Goal: Information Seeking & Learning: Learn about a topic

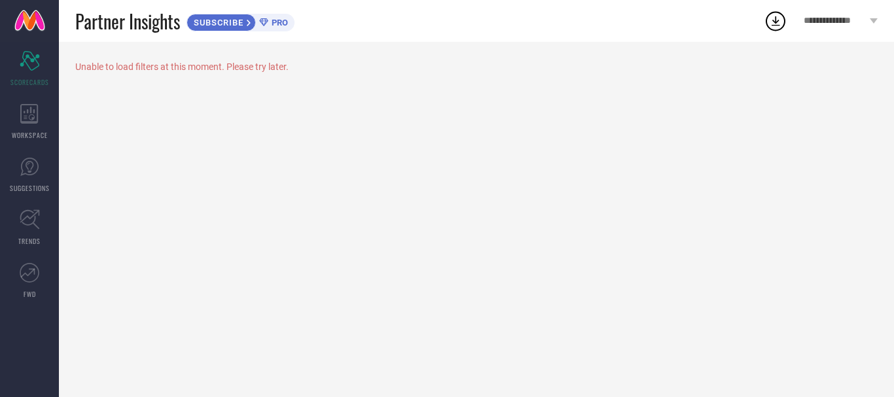
click at [782, 24] on icon at bounding box center [776, 21] width 24 height 24
click at [801, 24] on div "**********" at bounding box center [840, 21] width 107 height 42
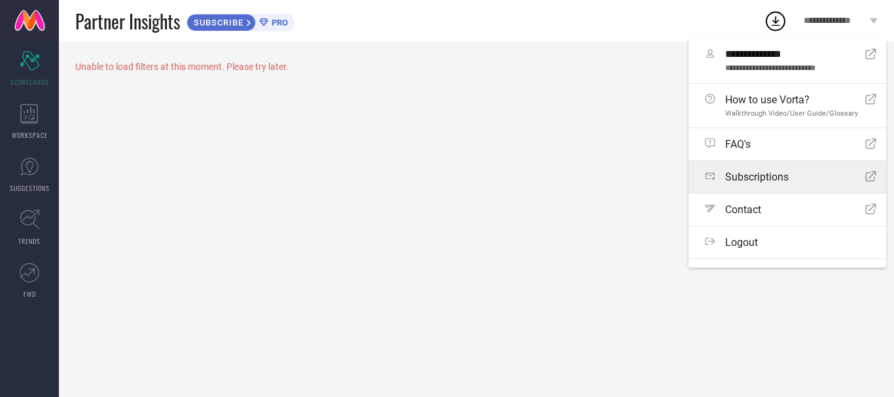
click at [759, 177] on span "Subscriptions" at bounding box center [756, 177] width 63 height 12
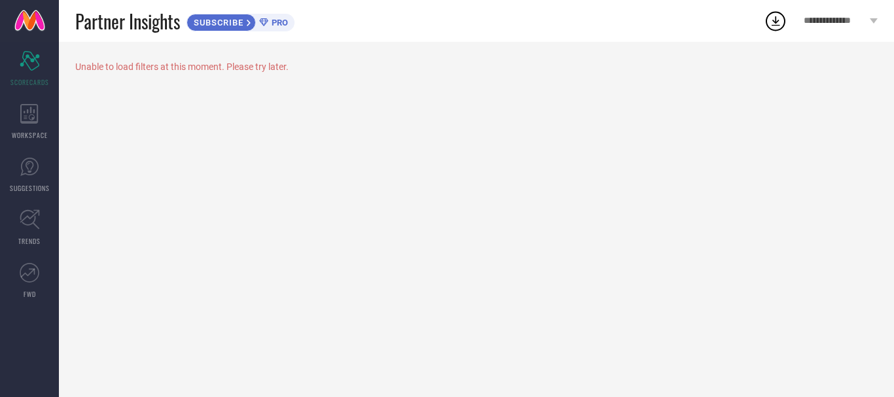
click at [31, 29] on link at bounding box center [29, 21] width 59 height 42
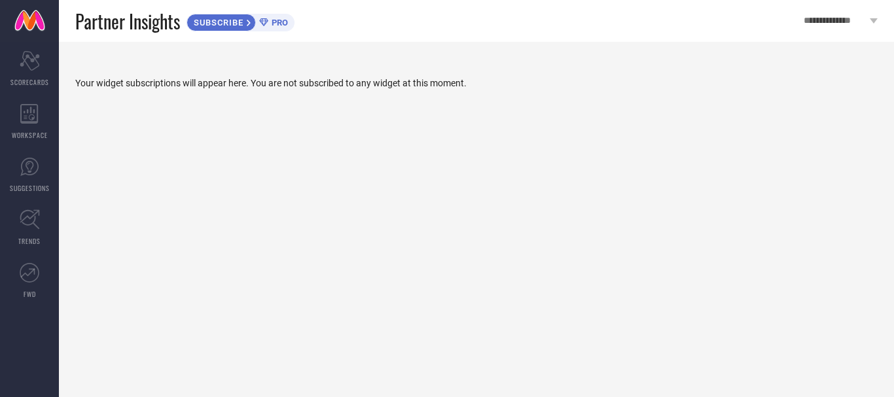
click at [251, 22] on icon at bounding box center [249, 23] width 4 height 7
click at [36, 82] on span "SCORECARDS" at bounding box center [29, 82] width 39 height 10
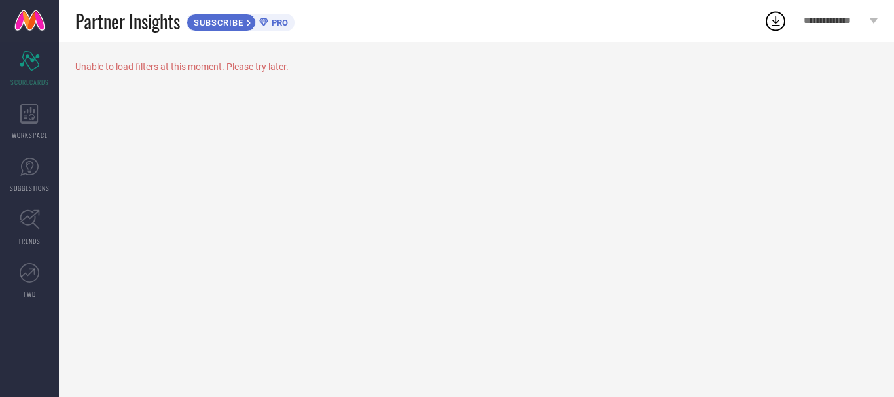
click at [855, 7] on div "**********" at bounding box center [840, 21] width 107 height 42
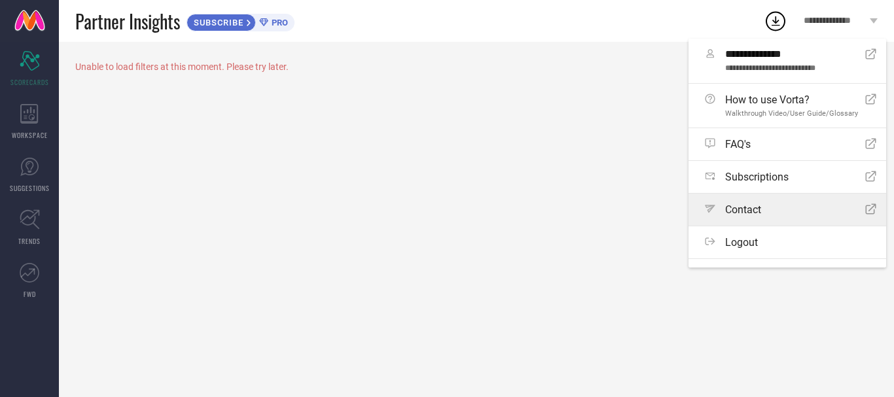
click at [775, 207] on div "Path Contact Open Icon" at bounding box center [790, 210] width 171 height 12
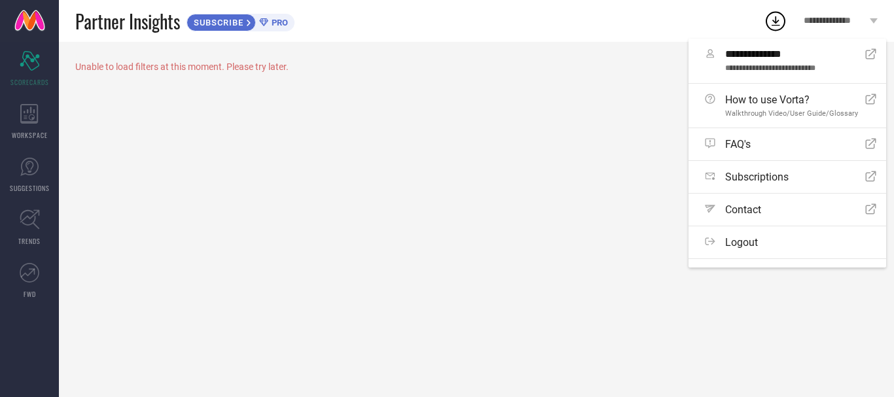
click at [821, 17] on span "**********" at bounding box center [835, 21] width 63 height 11
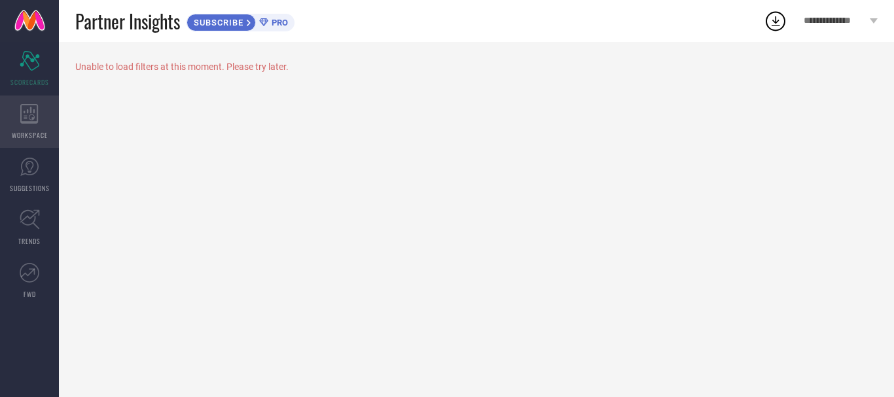
click at [46, 128] on div "WORKSPACE" at bounding box center [29, 122] width 59 height 52
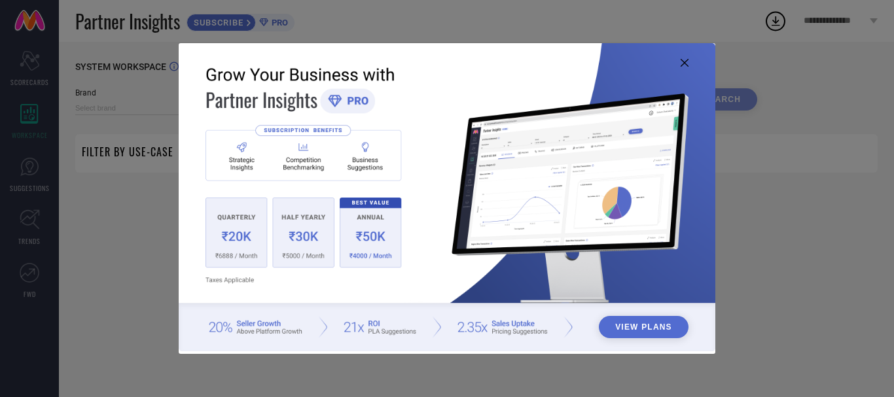
click at [688, 67] on img at bounding box center [447, 197] width 537 height 308
click at [688, 65] on img at bounding box center [447, 197] width 537 height 308
type input "1 STOP FASHION"
type input "All"
click at [688, 58] on img at bounding box center [447, 197] width 537 height 308
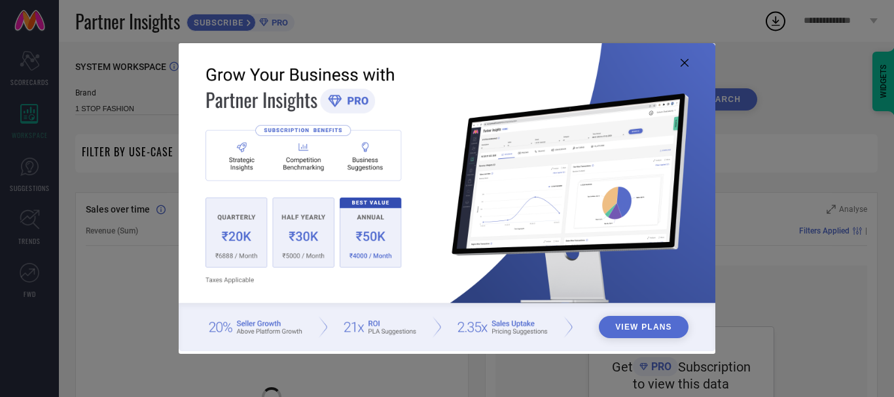
click at [685, 59] on icon at bounding box center [685, 63] width 8 height 8
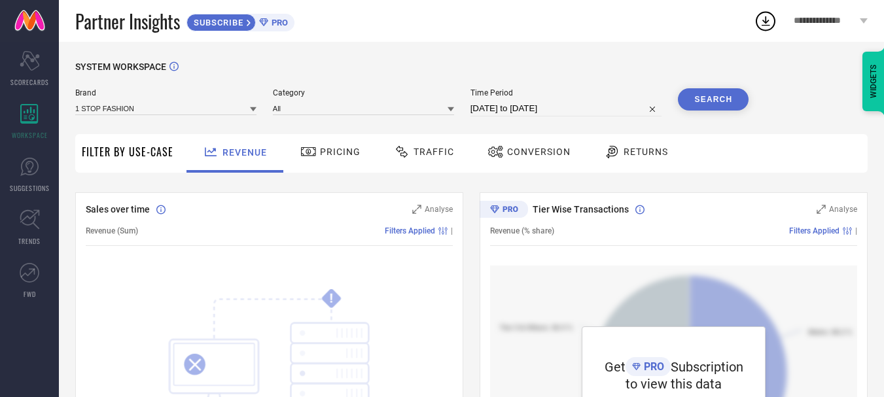
click at [139, 123] on div "Brand 1 STOP FASHION Category All Time Period 26-07-2025 to 25-08-2025 Search" at bounding box center [411, 107] width 673 height 39
click at [142, 109] on input at bounding box center [165, 108] width 181 height 14
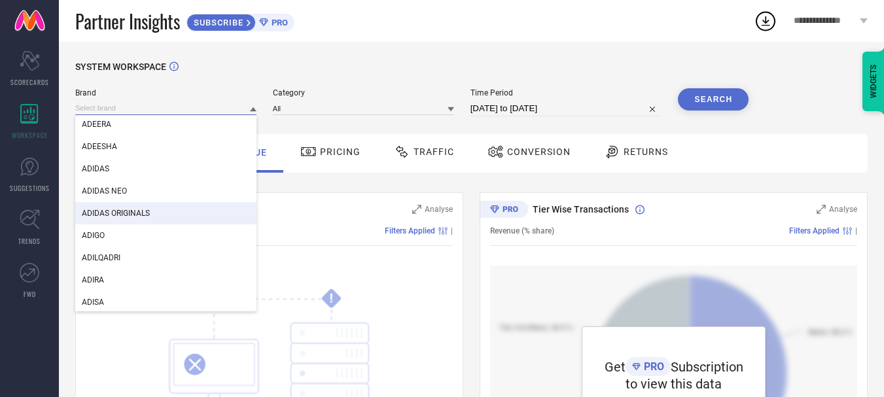
scroll to position [4799, 0]
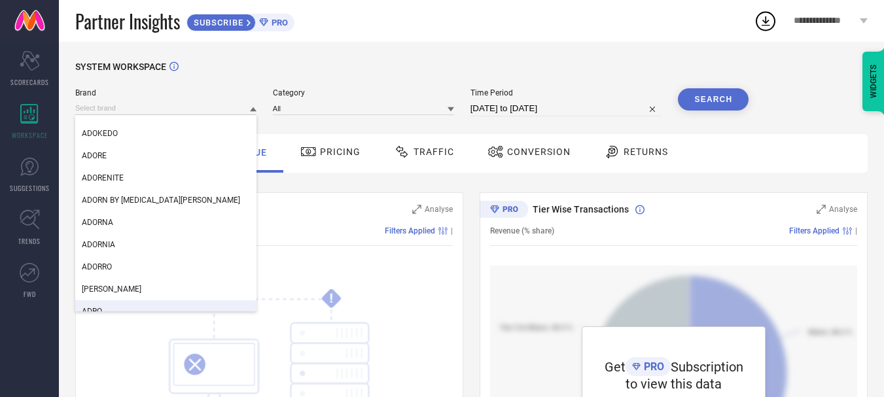
click at [108, 302] on div "ADRO" at bounding box center [165, 311] width 181 height 22
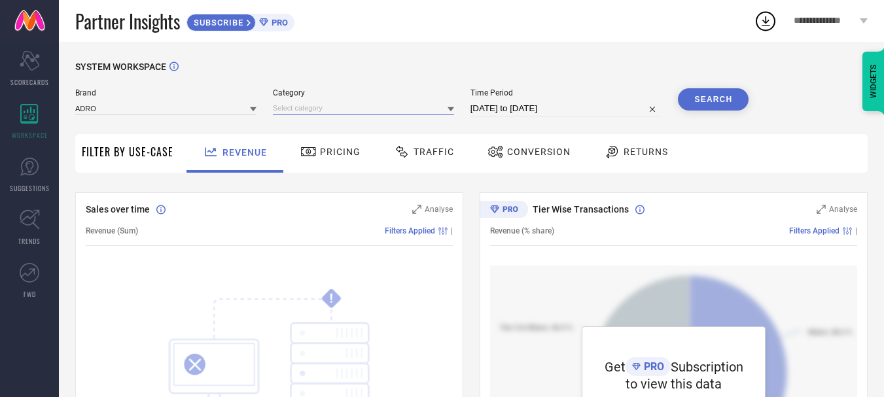
click at [326, 103] on input at bounding box center [363, 108] width 181 height 14
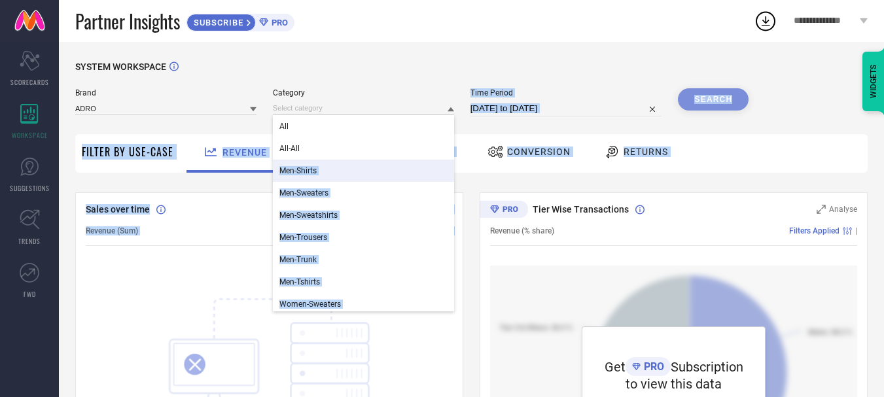
drag, startPoint x: 313, startPoint y: 149, endPoint x: 476, endPoint y: 180, distance: 165.8
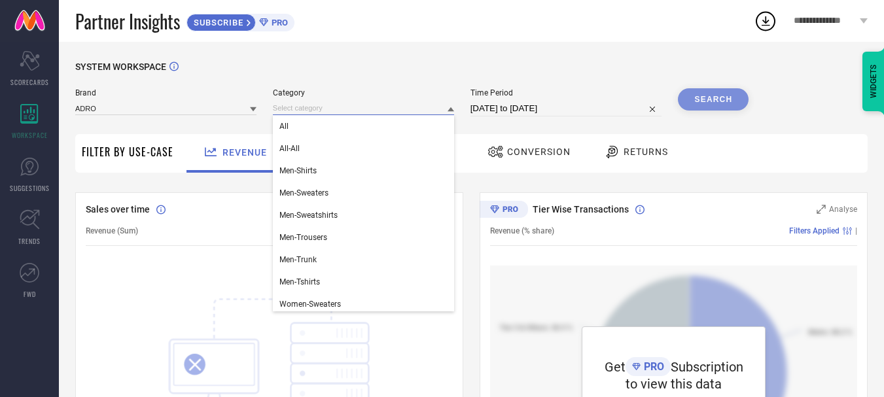
click at [424, 114] on input at bounding box center [363, 108] width 181 height 14
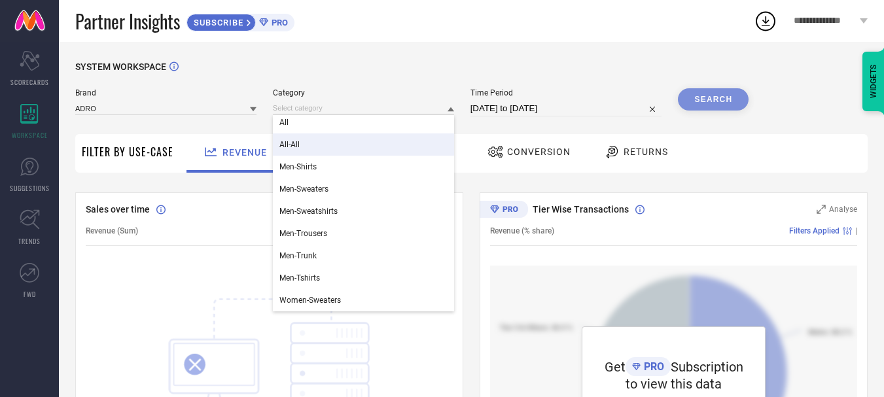
scroll to position [0, 0]
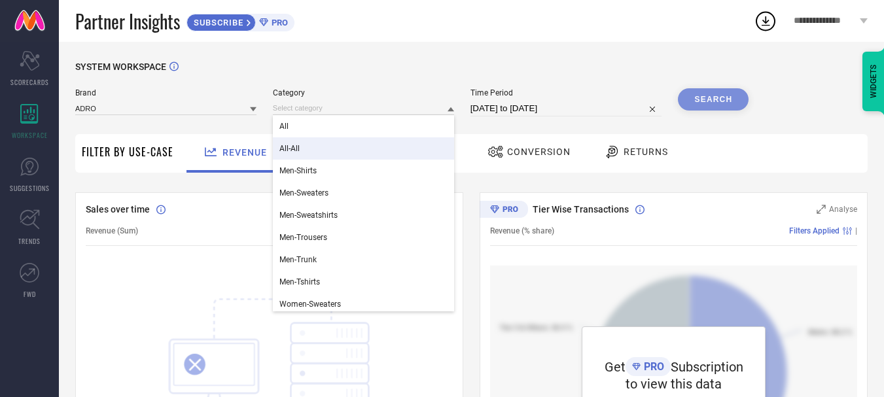
click at [318, 148] on div "All-All" at bounding box center [363, 148] width 181 height 22
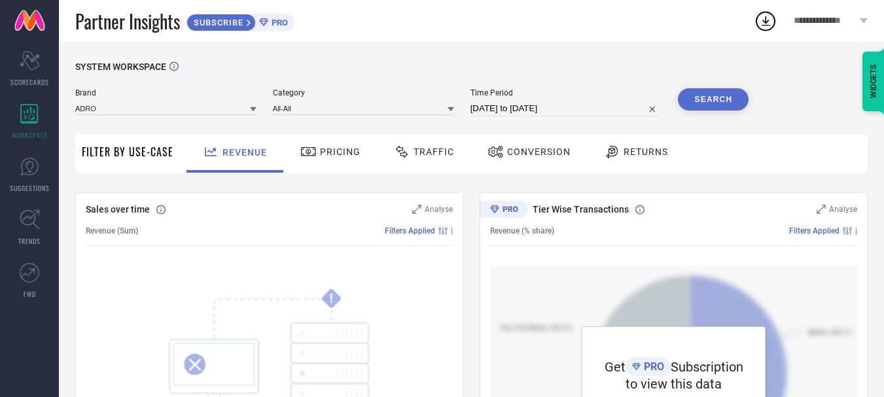
select select "6"
select select "2025"
select select "7"
select select "2025"
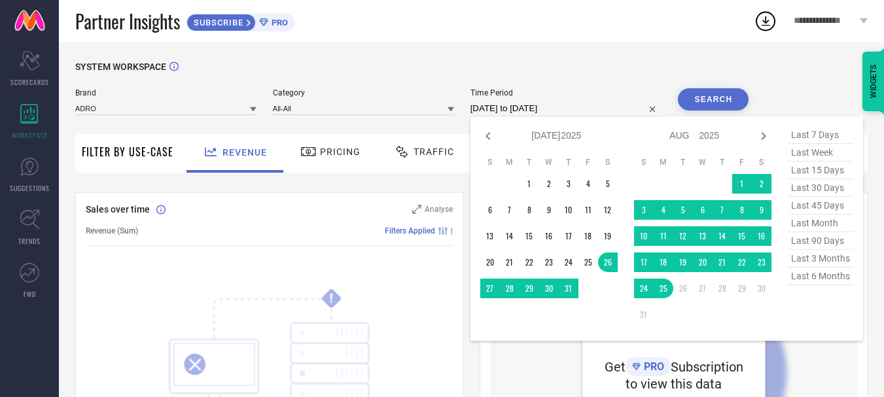
click at [565, 112] on input "26-07-2025 to 25-08-2025" at bounding box center [567, 109] width 192 height 16
click at [584, 66] on div "SYSTEM WORKSPACE" at bounding box center [471, 75] width 792 height 27
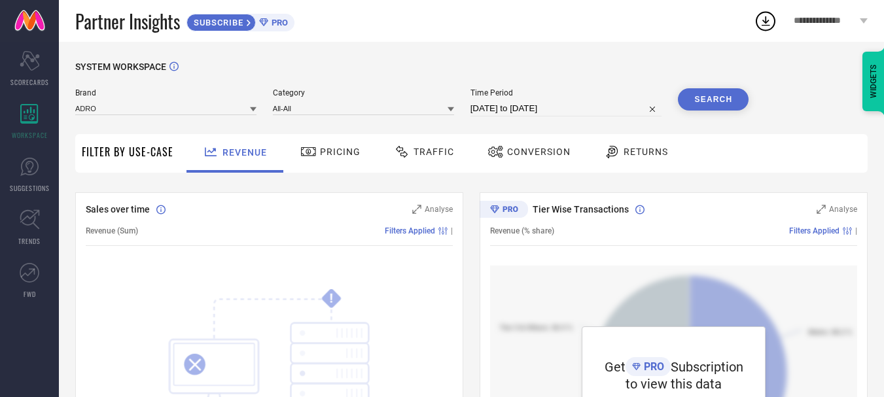
click at [728, 91] on button "Search" at bounding box center [713, 99] width 71 height 22
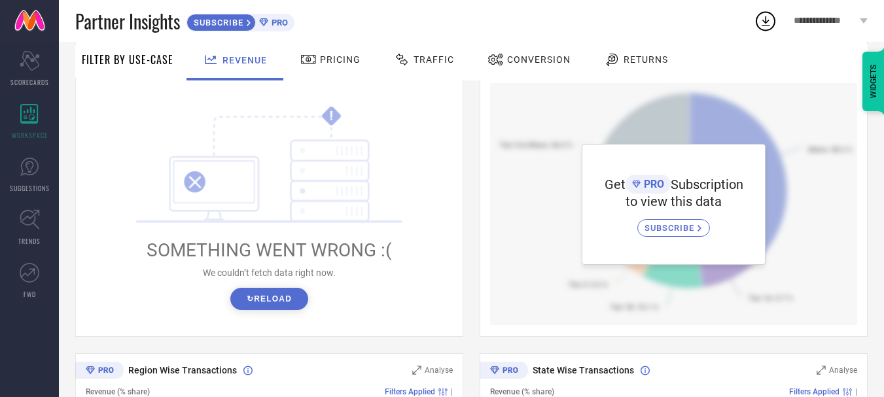
scroll to position [181, 0]
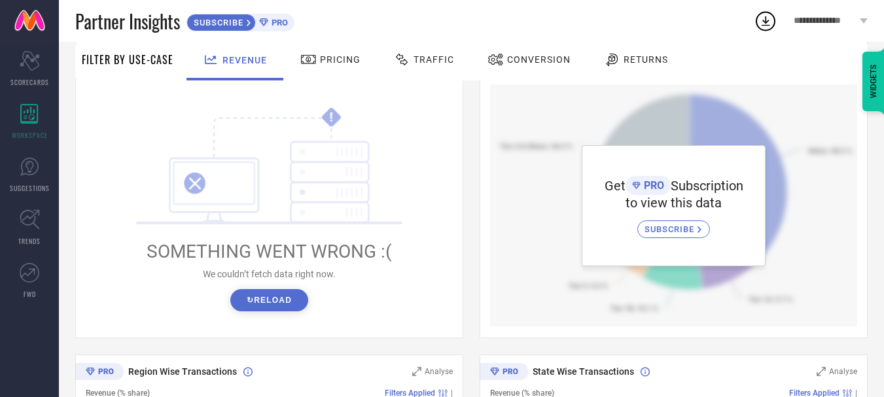
click at [254, 289] on div "! SOMETHING WENT WRONG :( We couldn’t fetch data right now. ↻ Reload" at bounding box center [270, 209] width 296 height 205
click at [274, 309] on button "↻ Reload" at bounding box center [269, 300] width 78 height 22
click at [328, 39] on div "Partner Insights SUBSCRIBE PRO" at bounding box center [414, 21] width 679 height 42
click at [323, 61] on span "Pricing" at bounding box center [340, 59] width 41 height 10
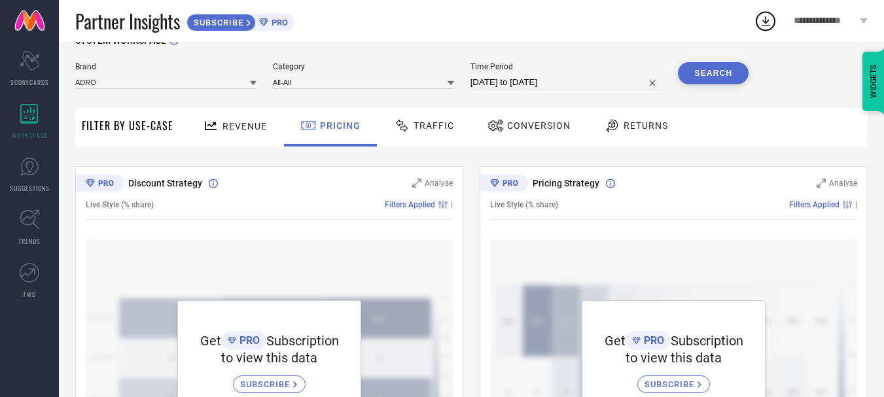
scroll to position [0, 0]
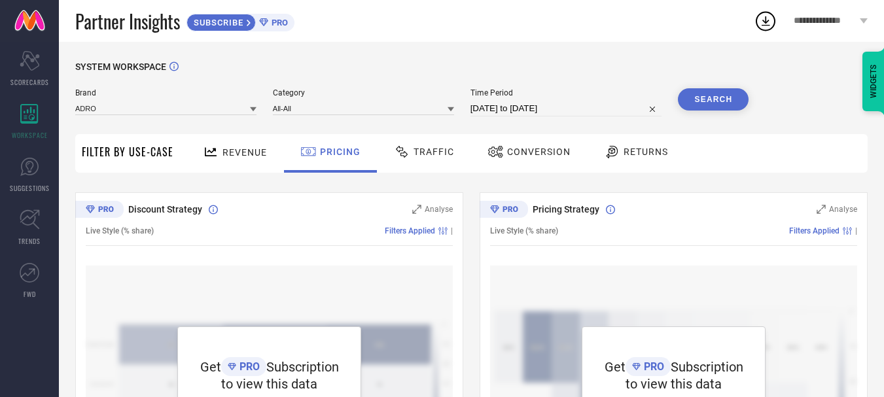
click at [395, 161] on div "Traffic" at bounding box center [424, 152] width 67 height 22
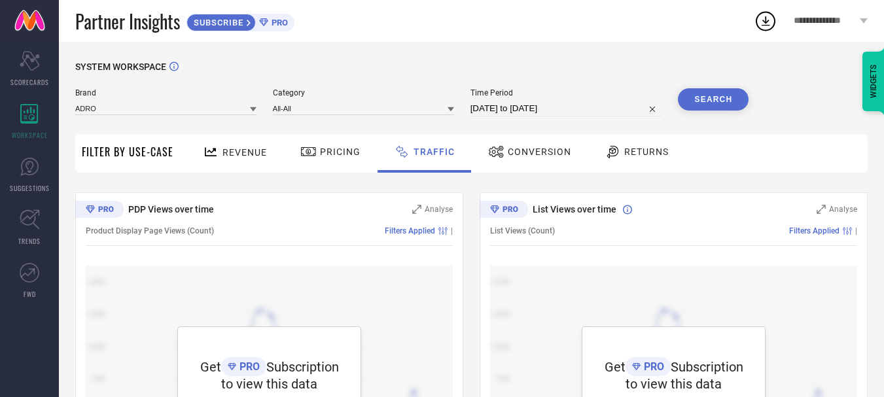
click at [478, 179] on div "SYSTEM WORKSPACE Brand ADRO Category All-All Time Period 26-07-2025 to 25-08-20…" at bounding box center [471, 291] width 792 height 458
click at [505, 166] on div "Conversion" at bounding box center [530, 153] width 116 height 39
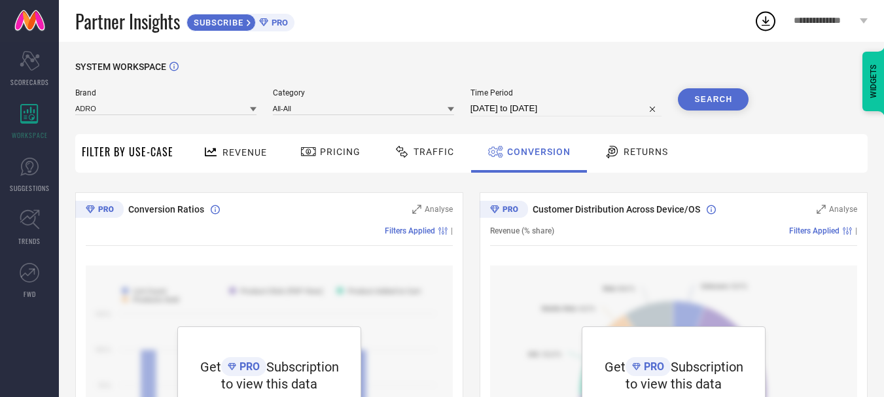
click at [608, 150] on icon at bounding box center [612, 152] width 16 height 16
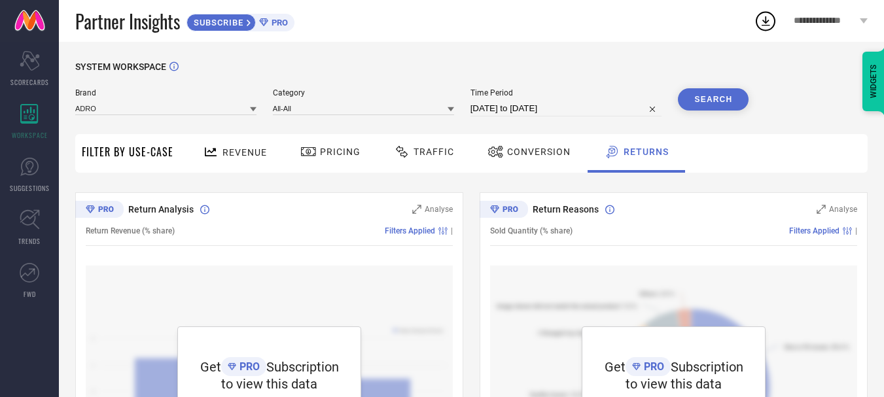
scroll to position [436, 0]
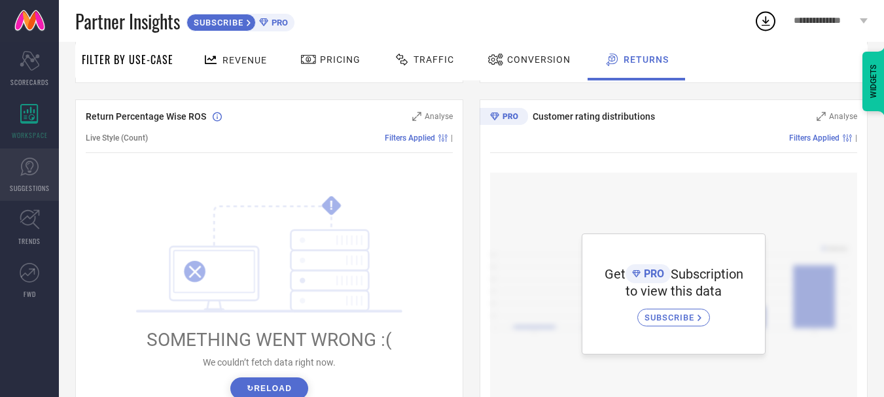
click at [22, 177] on link "SUGGESTIONS" at bounding box center [29, 175] width 59 height 52
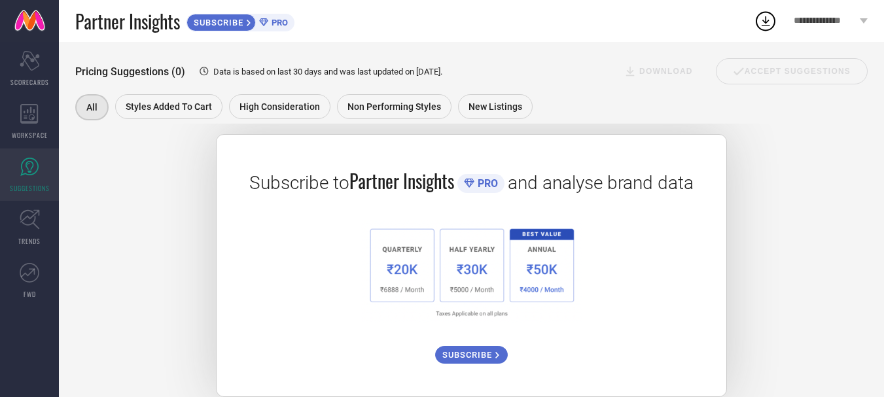
scroll to position [236, 0]
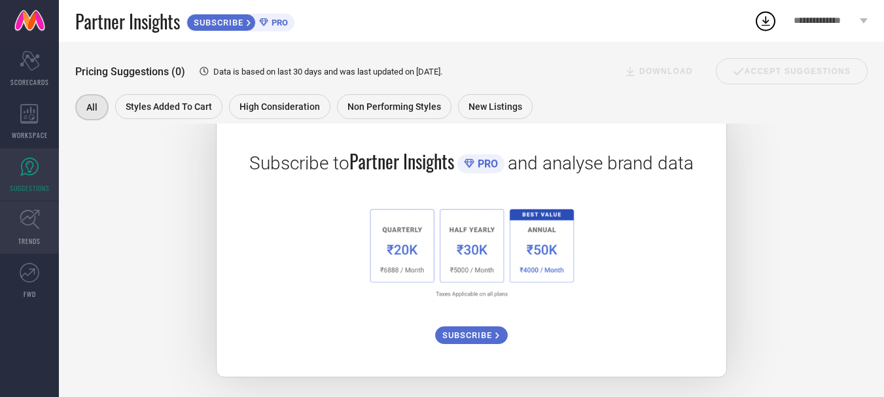
click at [3, 229] on link "TRENDS" at bounding box center [29, 228] width 59 height 52
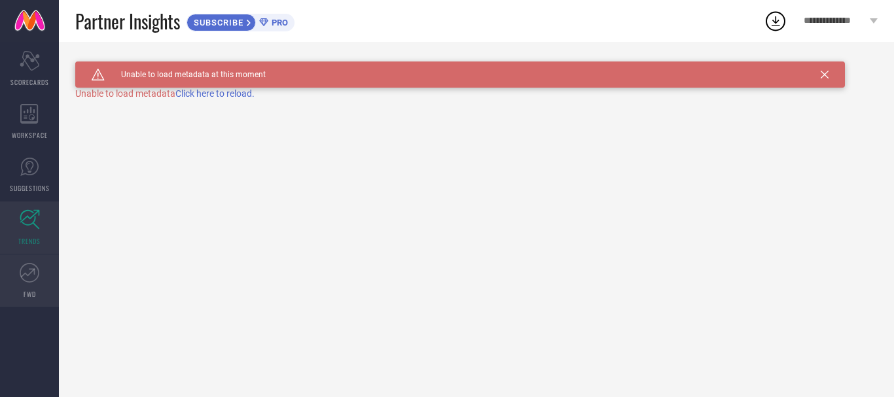
click at [33, 278] on icon at bounding box center [30, 273] width 20 height 20
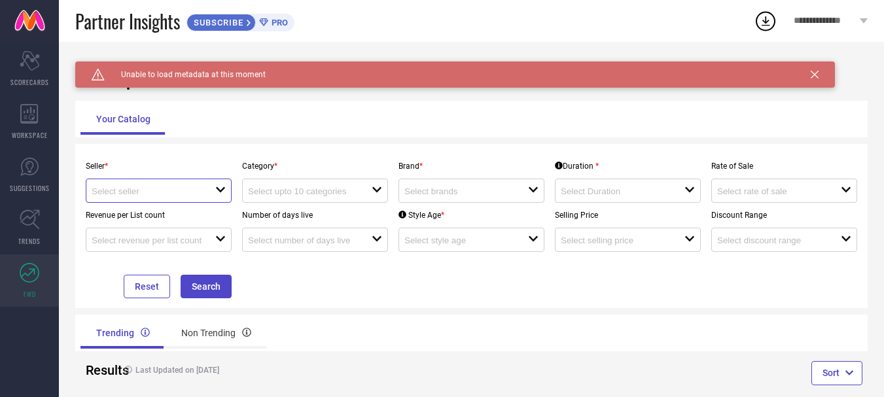
click at [187, 192] on input at bounding box center [147, 192] width 111 height 10
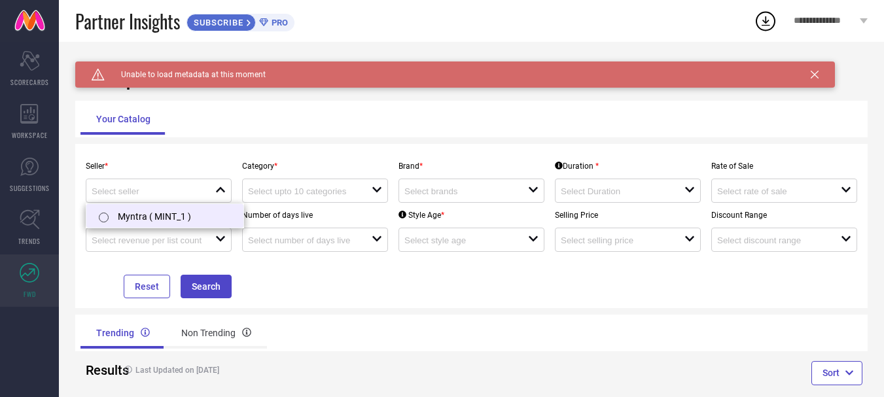
click at [137, 227] on li "Myntra ( MINT_1 )" at bounding box center [164, 216] width 157 height 24
type input "Myntra ( MINT_1 )"
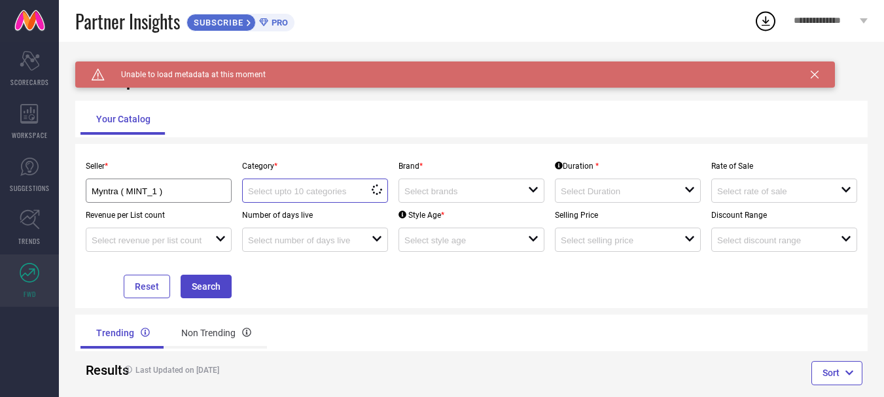
click at [321, 191] on input at bounding box center [303, 192] width 111 height 10
click at [325, 194] on input at bounding box center [303, 192] width 111 height 10
click at [205, 241] on div at bounding box center [154, 240] width 124 height 12
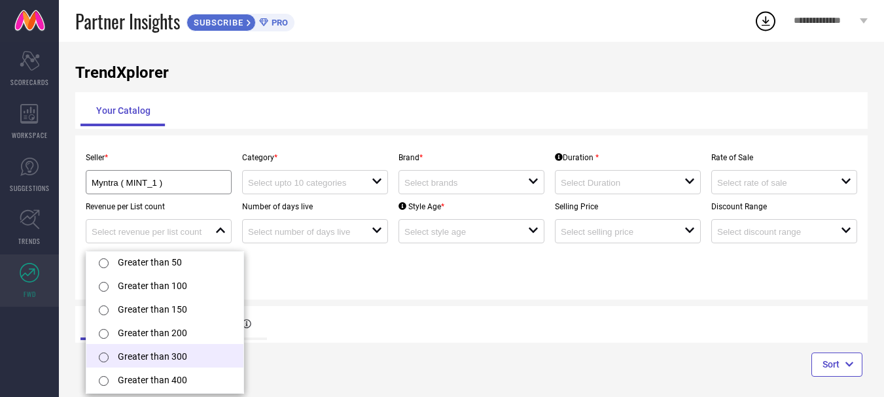
scroll to position [23, 0]
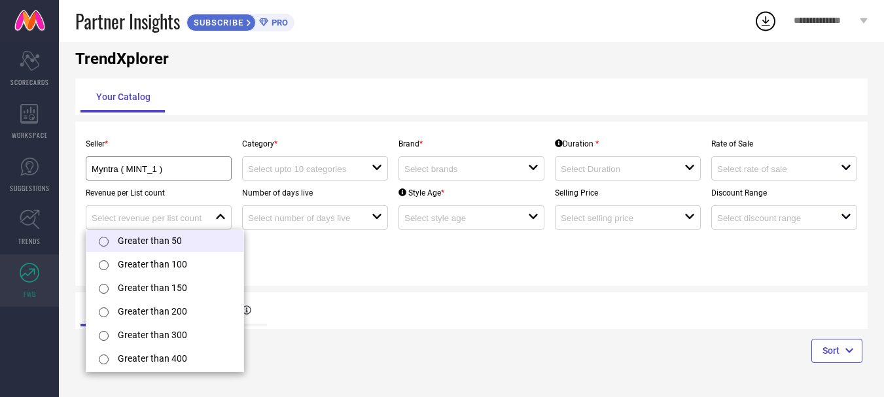
click at [190, 240] on li "Greater than 50" at bounding box center [164, 240] width 157 height 24
type input "Greater than 50"
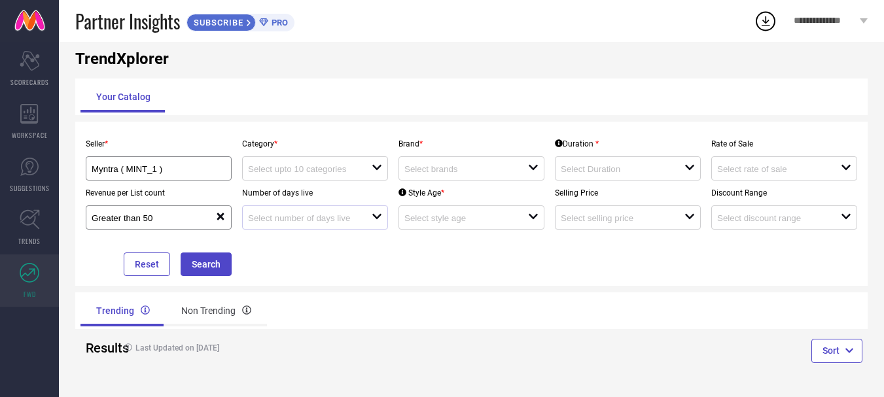
click at [280, 210] on div "open" at bounding box center [315, 217] width 146 height 24
click at [304, 166] on input at bounding box center [303, 169] width 111 height 10
click at [310, 214] on input at bounding box center [303, 218] width 111 height 10
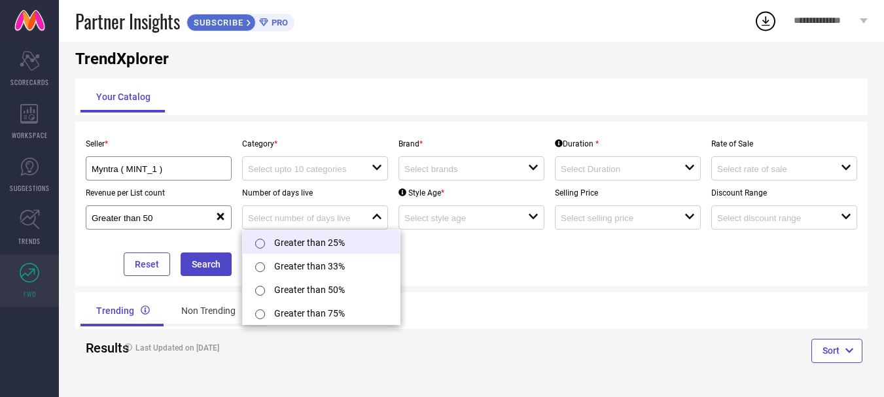
click at [327, 240] on li "Greater than 25%" at bounding box center [321, 242] width 157 height 24
type input "Greater than 25%"
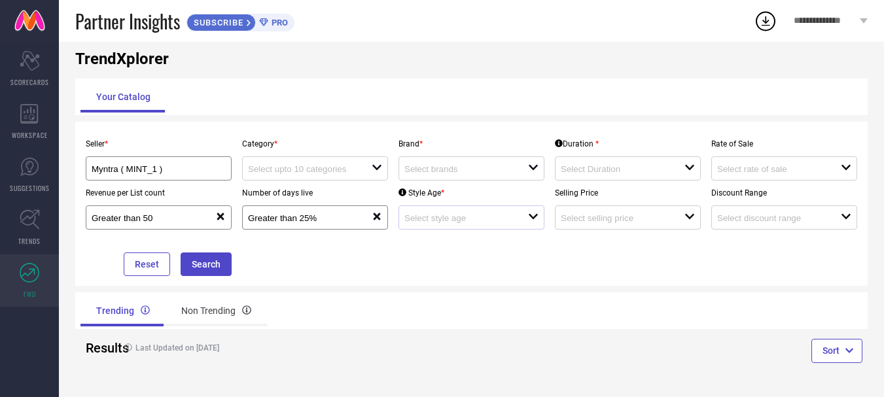
click at [432, 211] on div "open" at bounding box center [472, 217] width 146 height 24
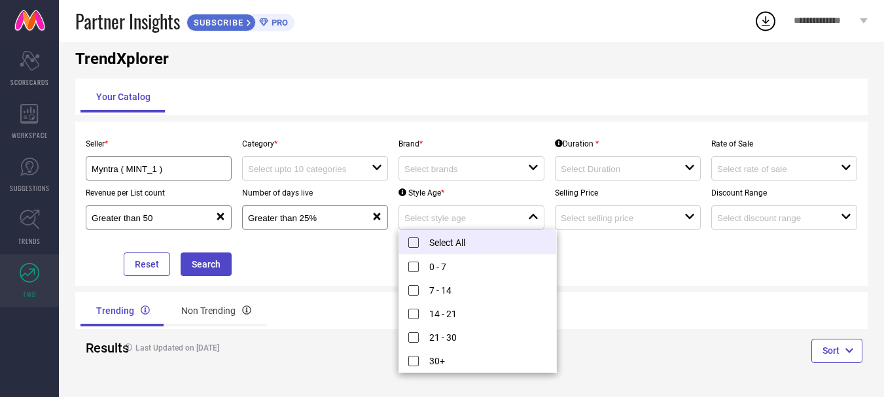
click at [455, 247] on li "Select All" at bounding box center [477, 242] width 157 height 24
type input "0 - 7, + 4 more"
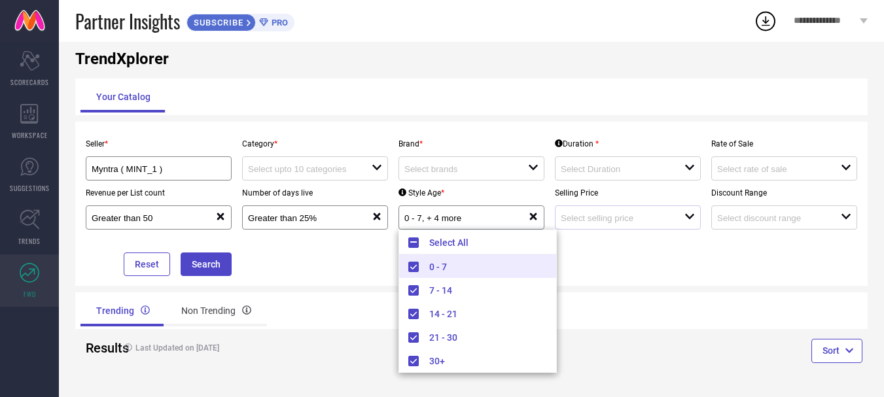
click at [586, 209] on div "open" at bounding box center [628, 217] width 146 height 24
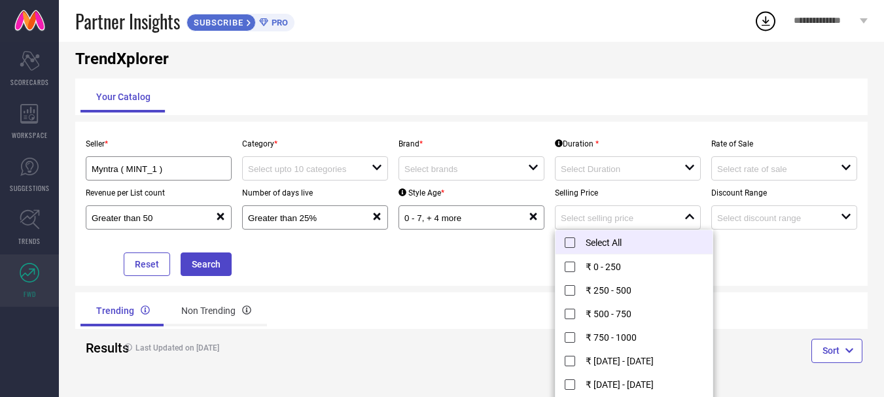
click at [596, 245] on li "Select All" at bounding box center [634, 242] width 157 height 24
type input "₹ 0 - 250, + 11 more"
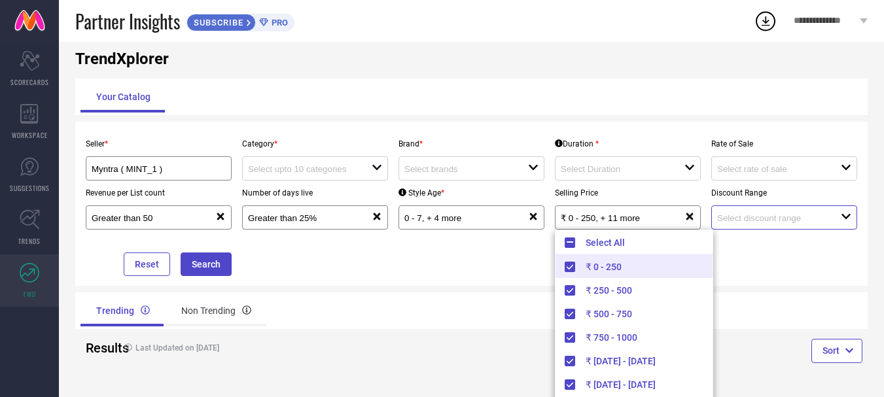
click at [781, 214] on input at bounding box center [772, 218] width 111 height 10
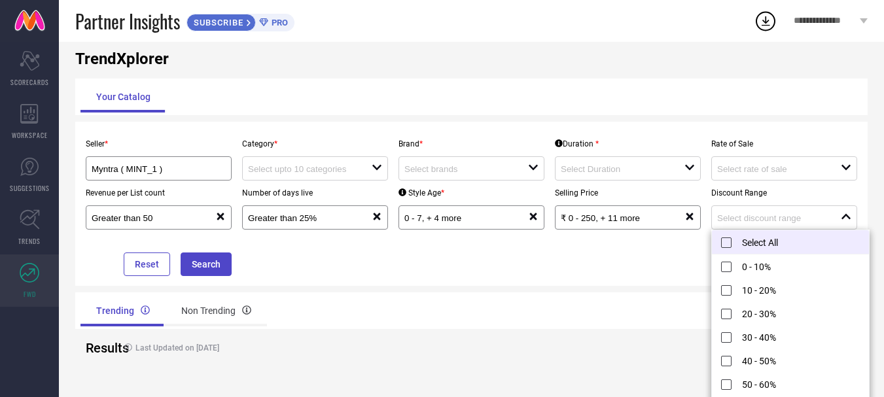
click at [766, 245] on li "Select All" at bounding box center [790, 242] width 157 height 24
type input "0 - 10%, + 10 more"
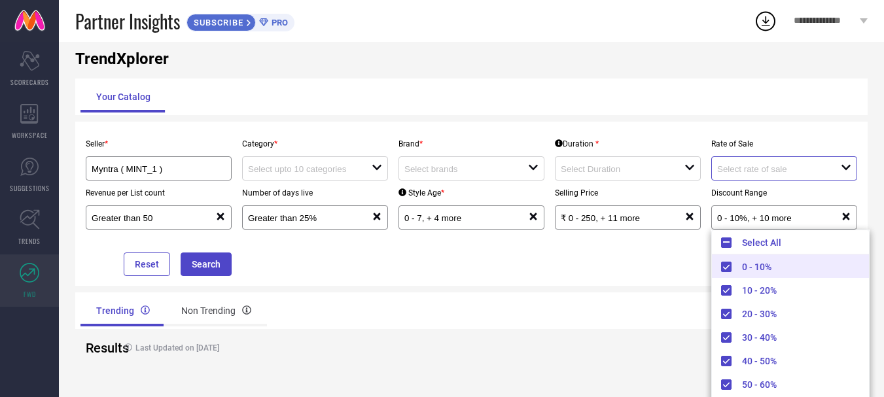
click at [738, 169] on input at bounding box center [772, 169] width 111 height 10
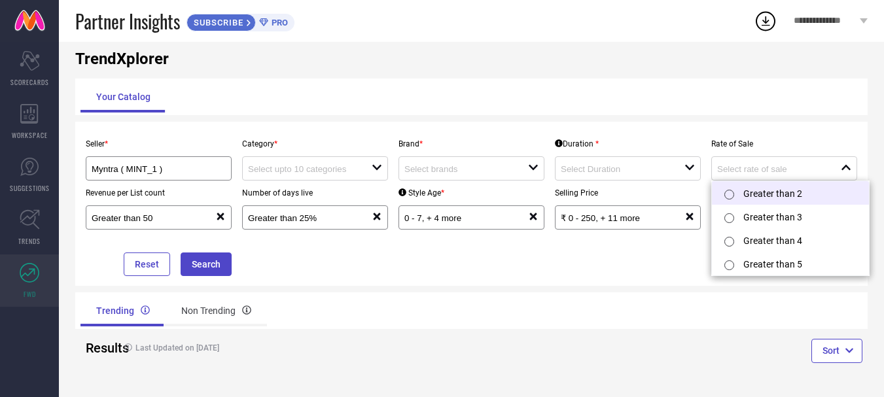
click at [738, 198] on div at bounding box center [732, 194] width 24 height 26
type input "Greater than 2"
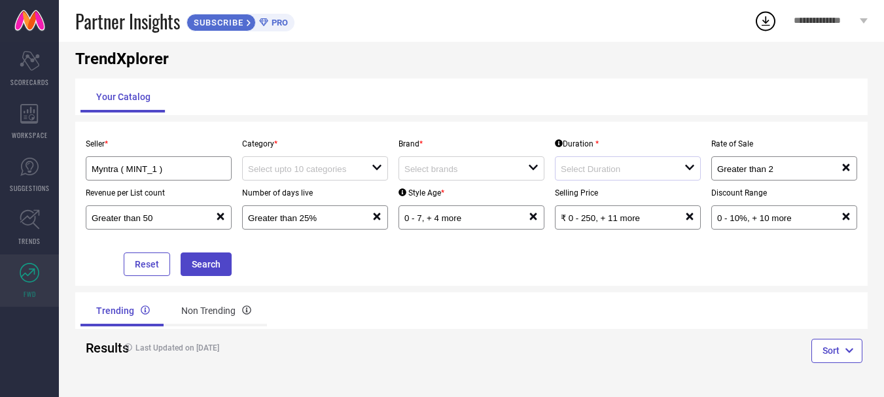
click at [637, 158] on div "open" at bounding box center [628, 168] width 146 height 24
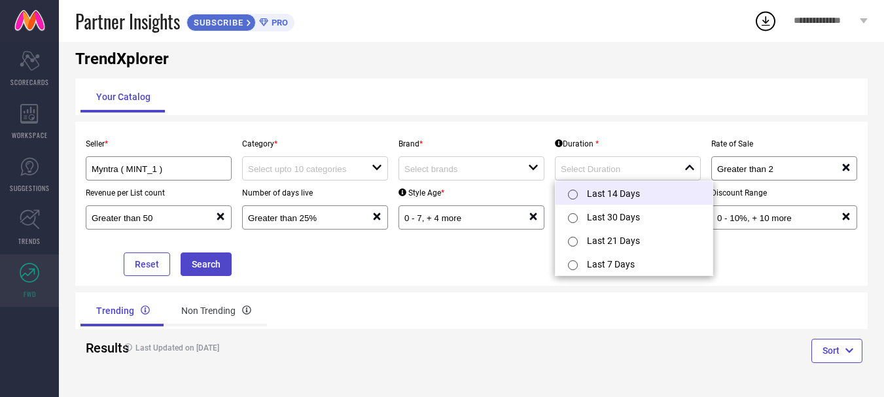
click at [628, 192] on li "Last 14 Days" at bounding box center [634, 193] width 157 height 24
type input "Last 14 Days"
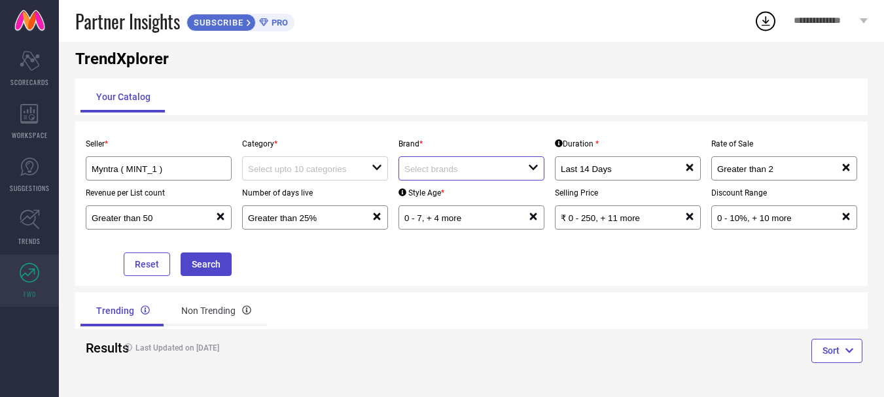
click at [489, 167] on input at bounding box center [459, 169] width 111 height 10
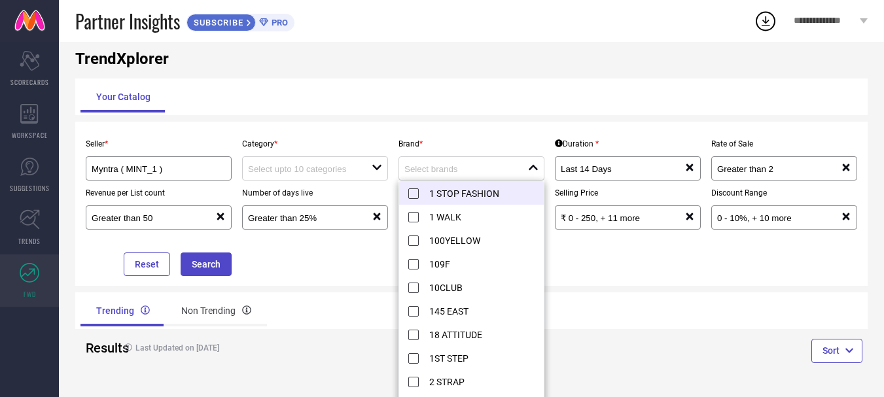
click at [461, 198] on li "1 STOP FASHION" at bounding box center [477, 193] width 157 height 24
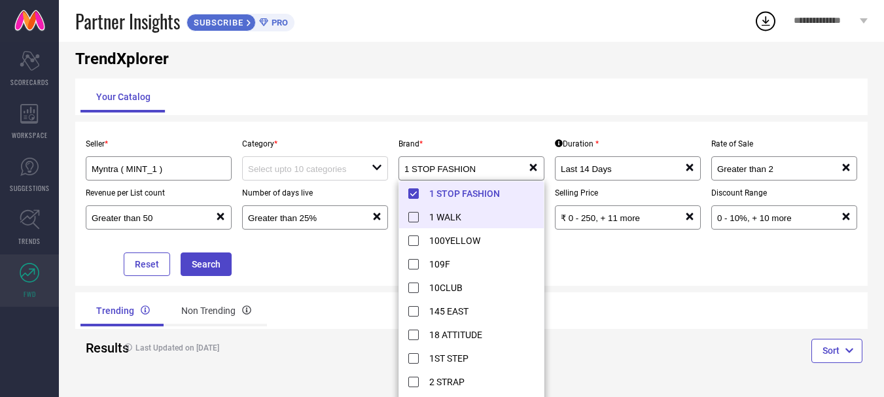
click at [414, 215] on li "1 WALK" at bounding box center [477, 217] width 157 height 24
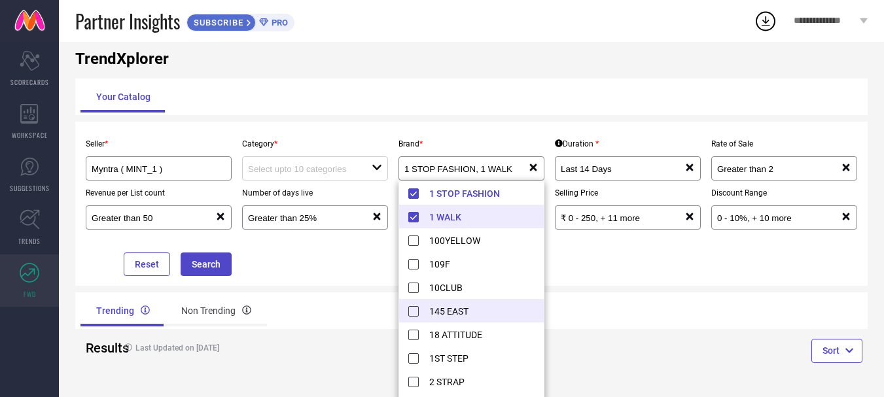
drag, startPoint x: 419, startPoint y: 255, endPoint x: 416, endPoint y: 301, distance: 46.6
click at [419, 260] on li "109F" at bounding box center [477, 264] width 157 height 24
type input "1 STOP FASHION, + 2 more"
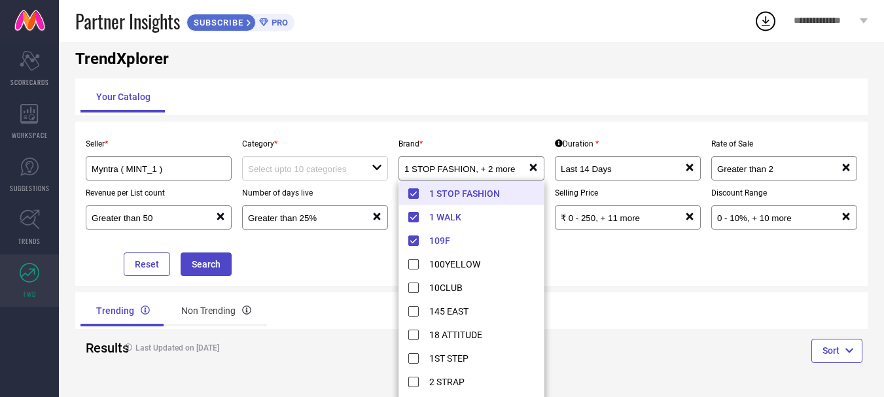
click at [310, 275] on div "Seller * Myntra ( MINT_1 ) Category * open Brand * 1 STOP FASHION, + 2 more res…" at bounding box center [471, 204] width 782 height 145
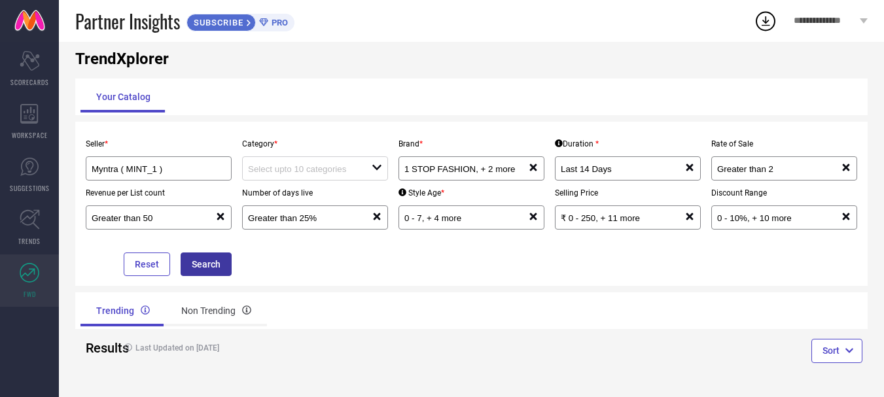
click at [200, 267] on button "Search" at bounding box center [206, 265] width 51 height 24
drag, startPoint x: 300, startPoint y: 162, endPoint x: 300, endPoint y: 178, distance: 16.4
click at [300, 165] on div "open" at bounding box center [315, 168] width 146 height 24
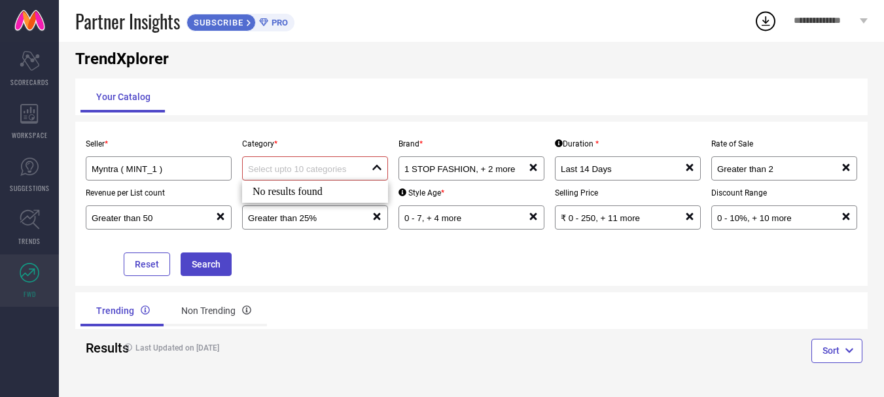
click at [304, 192] on div "No results found" at bounding box center [315, 192] width 146 height 22
click at [313, 164] on div at bounding box center [310, 168] width 124 height 12
drag, startPoint x: 341, startPoint y: 156, endPoint x: 342, endPoint y: 169, distance: 13.8
click at [341, 158] on div "Category * open" at bounding box center [315, 156] width 156 height 49
click at [346, 163] on div at bounding box center [310, 168] width 124 height 12
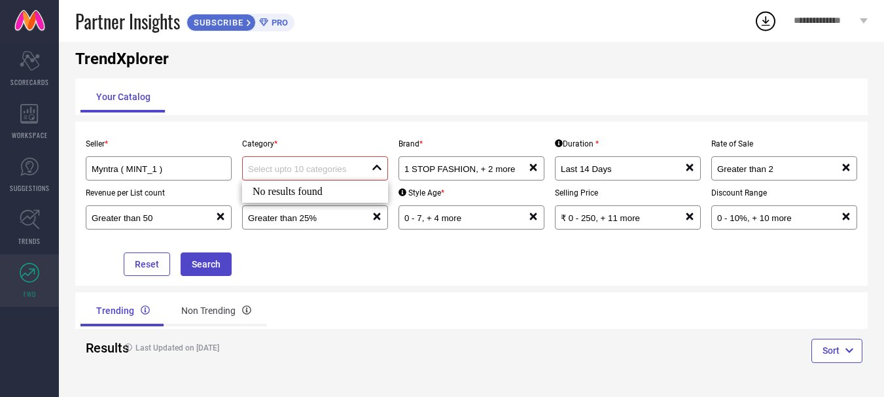
click at [347, 164] on div at bounding box center [310, 168] width 124 height 12
click at [32, 227] on icon at bounding box center [30, 219] width 20 height 20
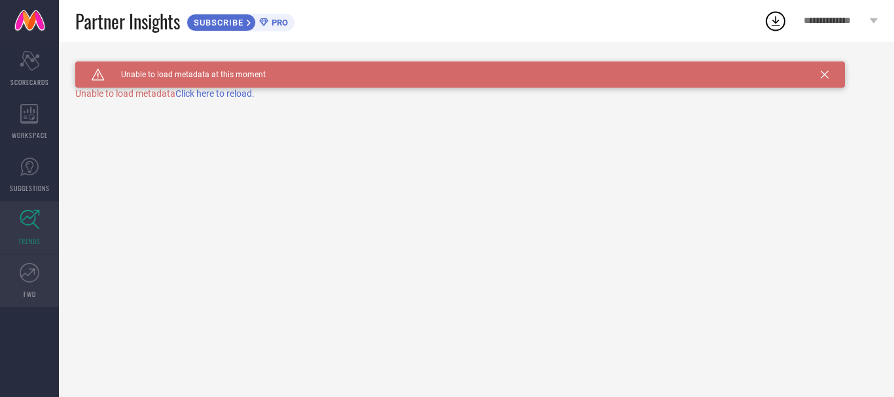
click at [33, 286] on link "FWD" at bounding box center [29, 281] width 59 height 52
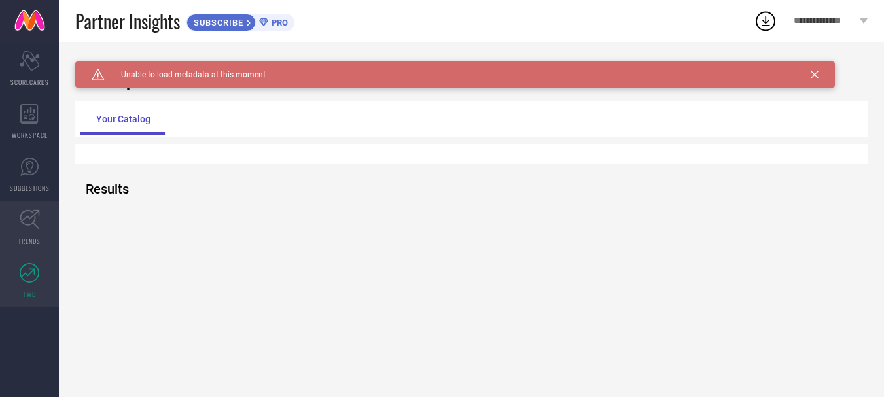
click at [22, 232] on link "TRENDS" at bounding box center [29, 228] width 59 height 52
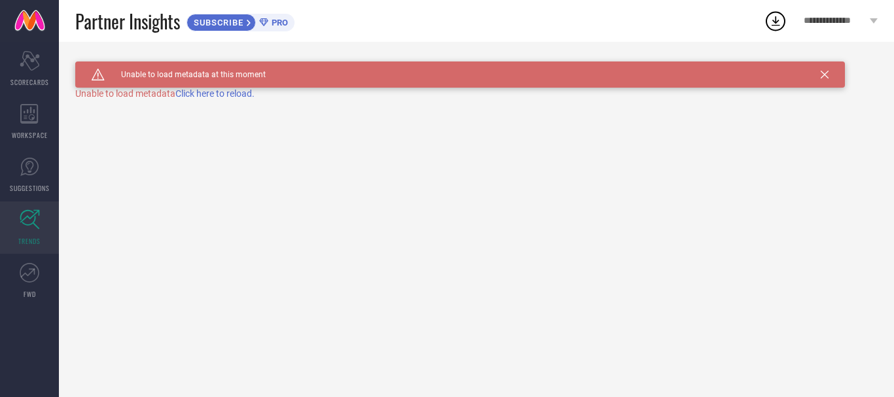
click at [230, 97] on span "Click here to reload." at bounding box center [214, 93] width 79 height 10
click at [28, 70] on icon "Scorecard" at bounding box center [30, 61] width 20 height 20
